Goal: Task Accomplishment & Management: Use online tool/utility

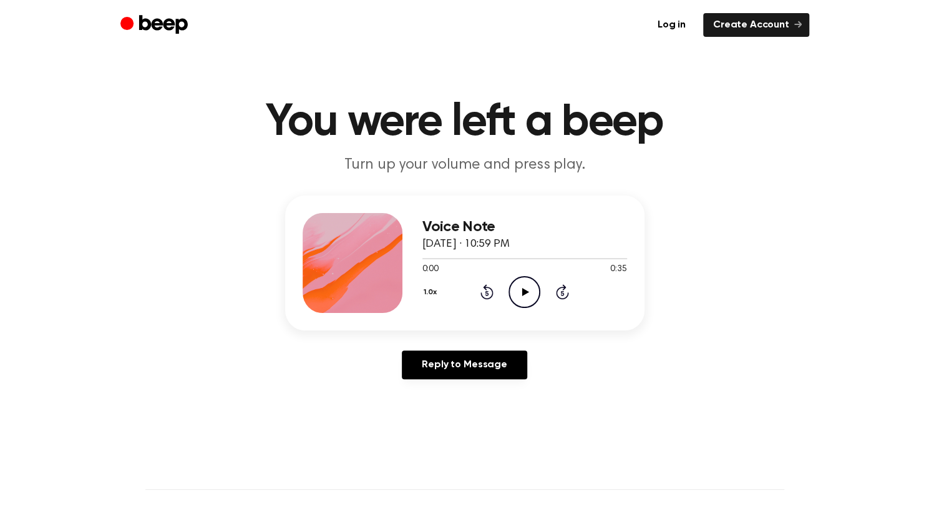
click at [526, 164] on p "Turn up your volume and press play." at bounding box center [464, 165] width 479 height 21
click at [677, 22] on link "Log in" at bounding box center [672, 25] width 48 height 24
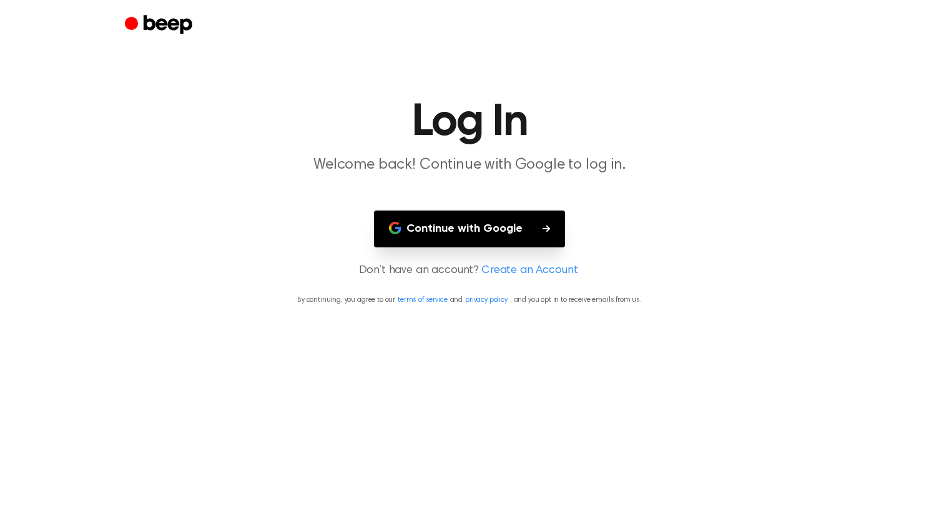
click at [494, 242] on button "Continue with Google" at bounding box center [469, 228] width 191 height 37
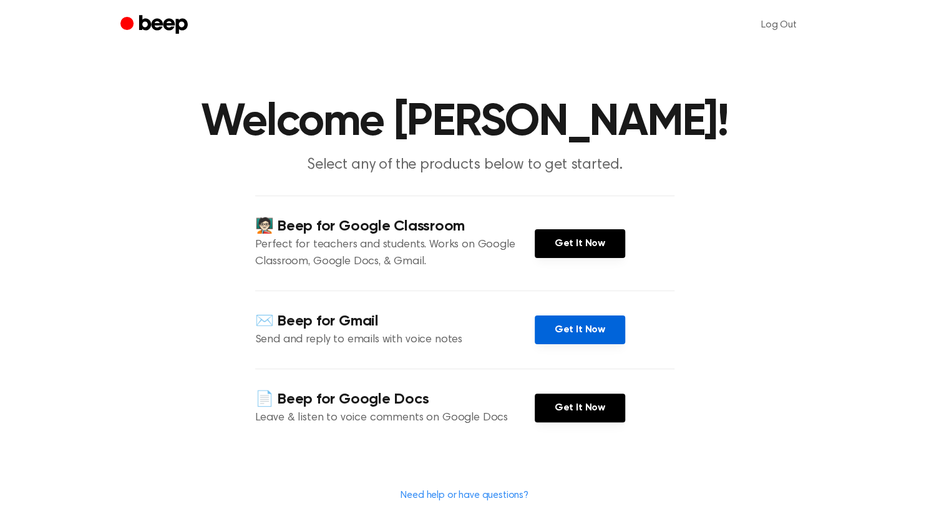
click at [583, 341] on link "Get It Now" at bounding box center [580, 329] width 91 height 29
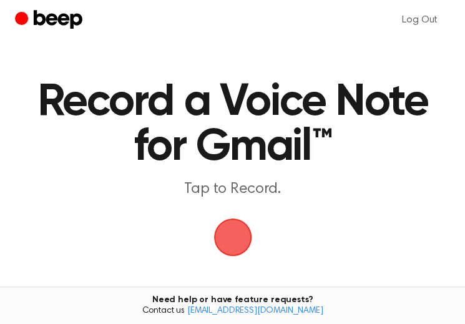
click at [232, 255] on span "button" at bounding box center [232, 237] width 35 height 35
click at [235, 239] on span "button" at bounding box center [232, 237] width 46 height 46
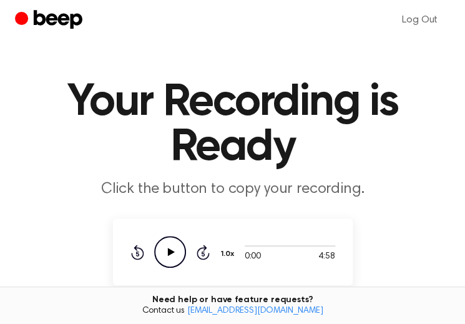
click at [170, 255] on icon "Play Audio" at bounding box center [170, 252] width 32 height 32
click at [169, 251] on icon "Pause Audio" at bounding box center [170, 252] width 32 height 32
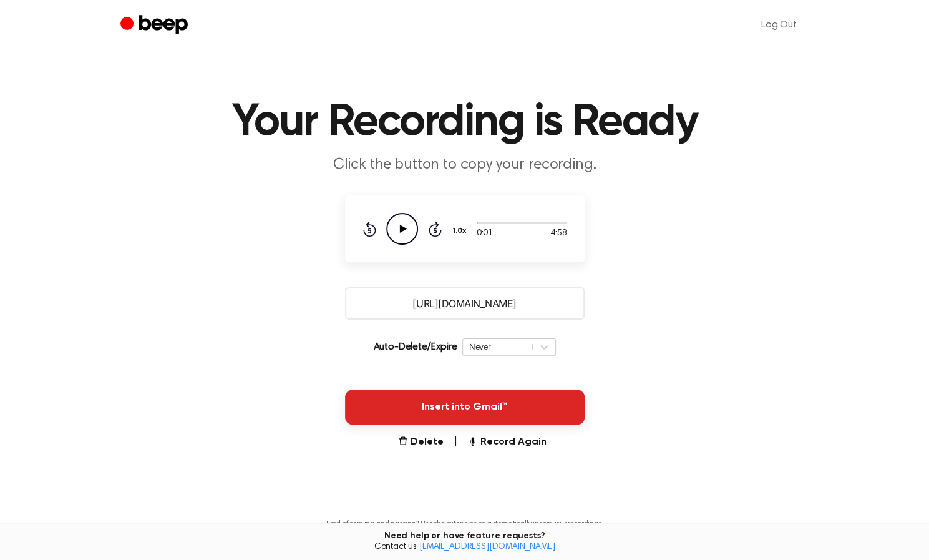
click at [464, 323] on button "Insert into Gmail™" at bounding box center [465, 406] width 240 height 35
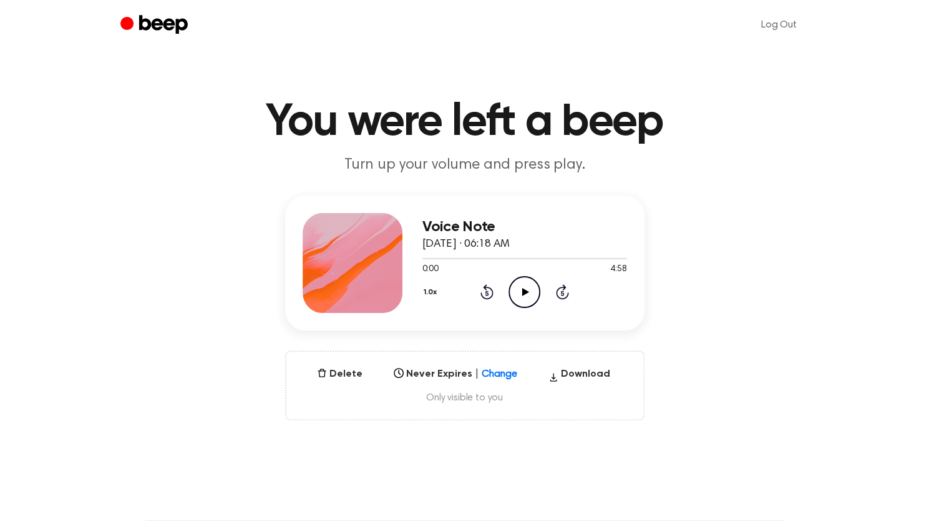
click at [529, 306] on icon "Play Audio" at bounding box center [525, 292] width 32 height 32
click at [590, 259] on div at bounding box center [525, 258] width 205 height 10
click at [527, 290] on icon at bounding box center [525, 292] width 6 height 8
